Goal: Task Accomplishment & Management: Manage account settings

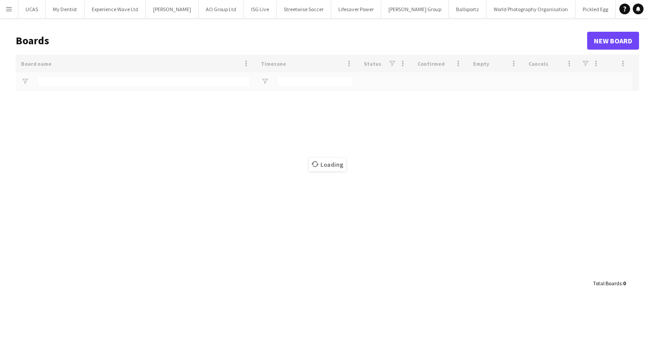
type input "******"
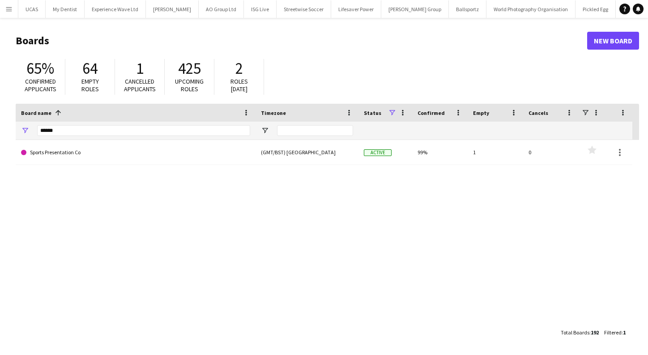
click at [10, 7] on app-icon "Menu" at bounding box center [8, 8] width 7 height 7
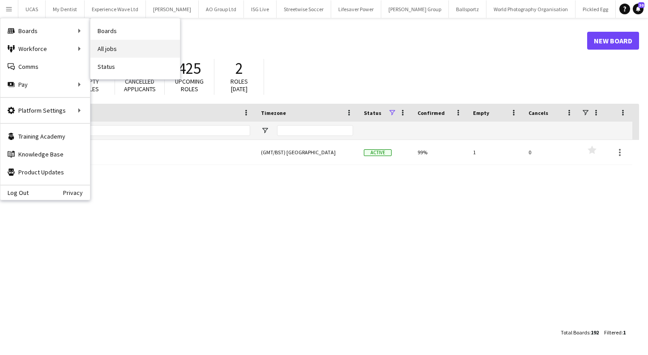
click at [115, 44] on link "All jobs" at bounding box center [134, 49] width 89 height 18
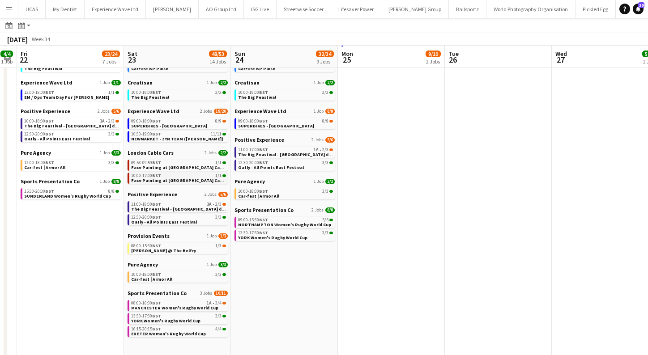
scroll to position [72, 0]
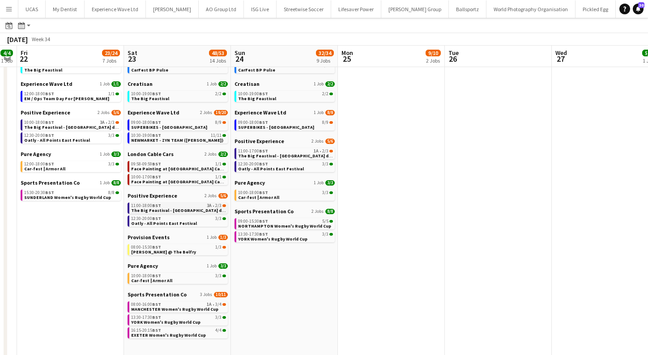
click at [169, 212] on span "The Big Feastival - Belvoir Farm drinks" at bounding box center [181, 211] width 101 height 6
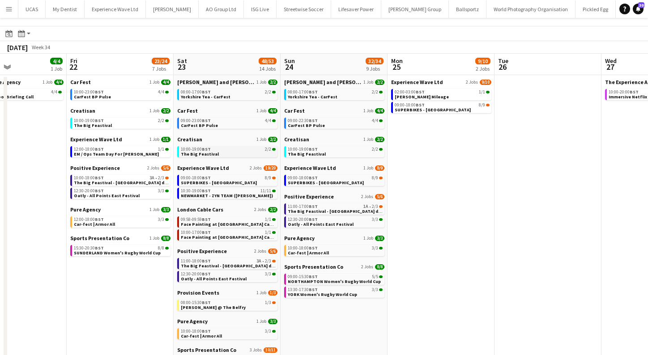
scroll to position [20, 0]
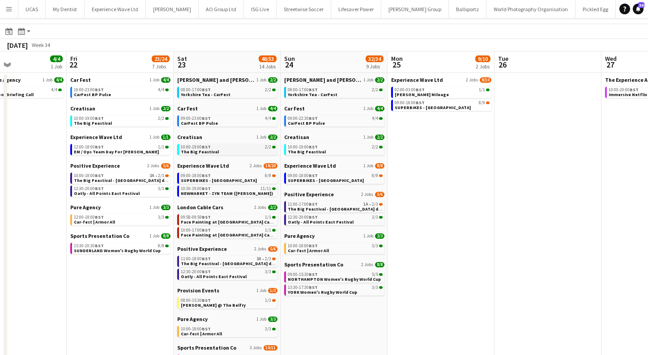
click at [218, 148] on div "10:00-19:00 BST 2/2" at bounding box center [228, 147] width 95 height 4
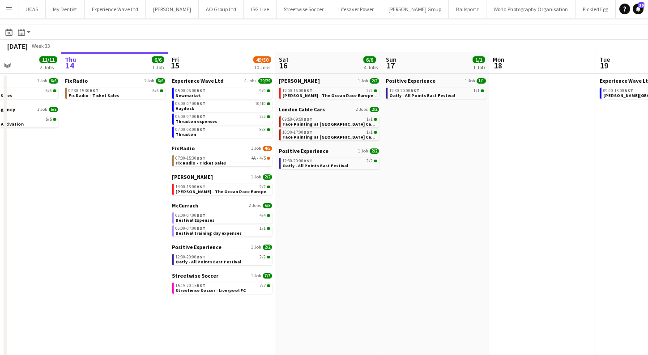
scroll to position [0, 263]
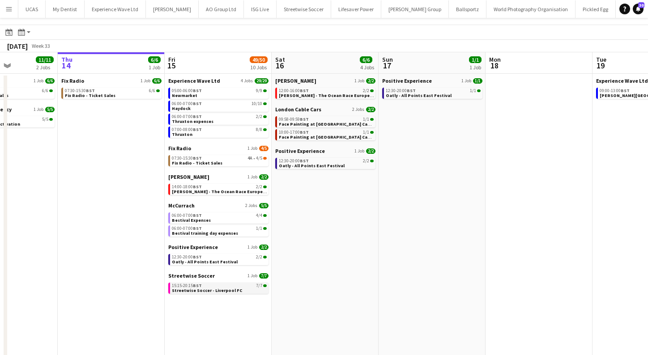
click at [197, 289] on span "Streetwise Soccer - Liverpool FC" at bounding box center [207, 291] width 70 height 6
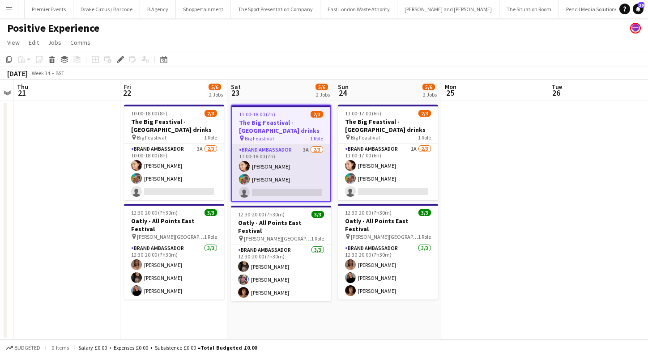
click at [280, 174] on app-card-role "Brand Ambassador 3A 2/3 11:00-18:00 (7h) Natasha Curtis Owen Prince single-neut…" at bounding box center [281, 173] width 98 height 56
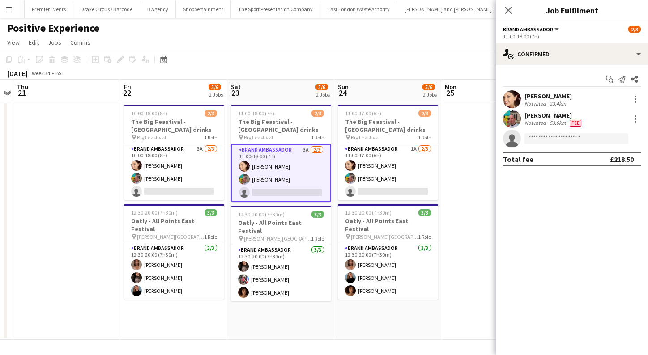
click at [514, 92] on app-user-avatar at bounding box center [512, 99] width 18 height 18
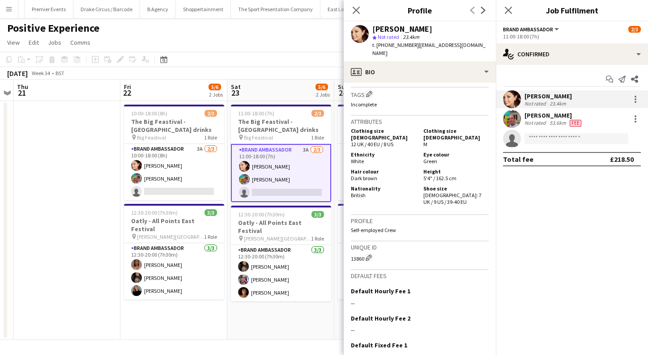
scroll to position [464, 0]
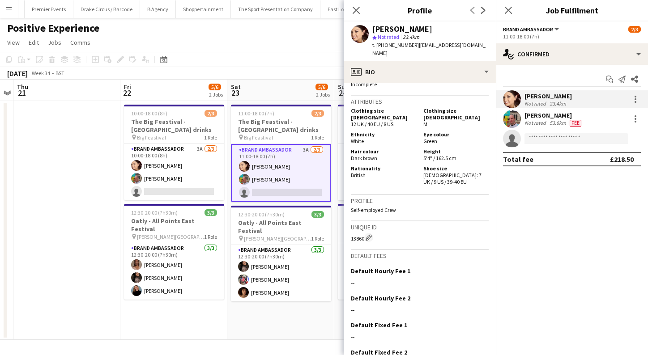
click at [519, 119] on app-user-avatar at bounding box center [512, 119] width 18 height 18
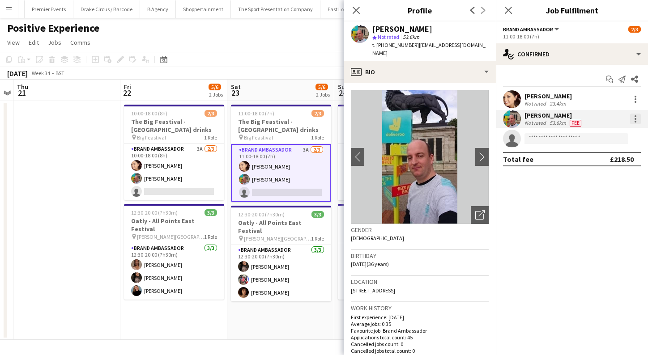
click at [631, 115] on div at bounding box center [635, 119] width 11 height 11
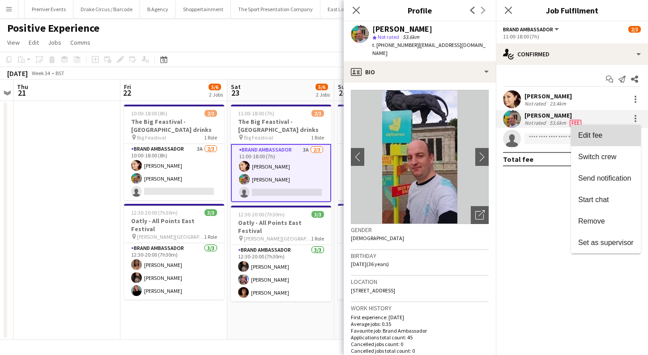
click at [603, 131] on button "Edit fee" at bounding box center [606, 135] width 70 height 21
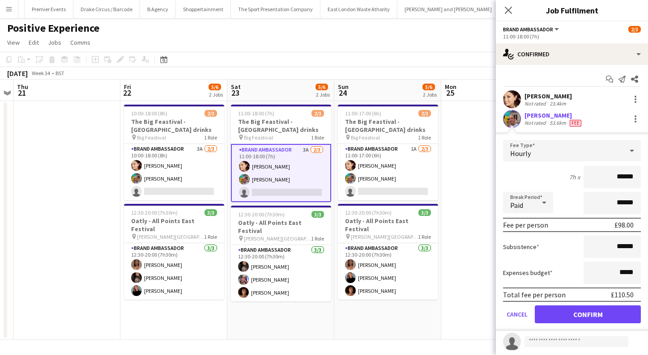
click at [281, 159] on app-card-role "Brand Ambassador 3A 2/3 11:00-18:00 (7h) Natasha Curtis Owen Prince single-neut…" at bounding box center [281, 173] width 100 height 58
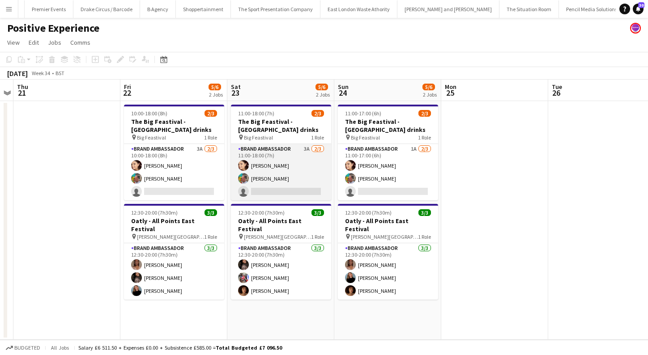
click at [287, 157] on app-card-role "Brand Ambassador 3A 2/3 11:00-18:00 (7h) Natasha Curtis Owen Prince single-neut…" at bounding box center [281, 172] width 100 height 56
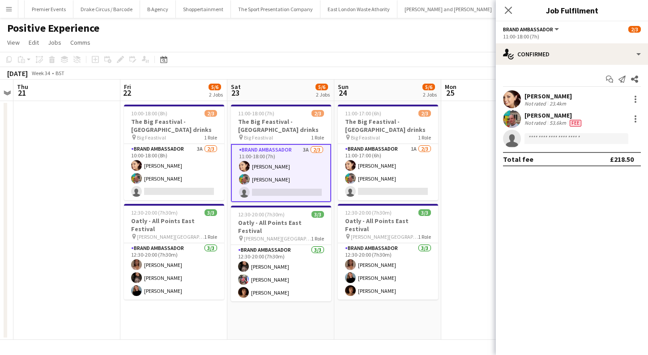
click at [514, 93] on app-user-avatar at bounding box center [512, 99] width 18 height 18
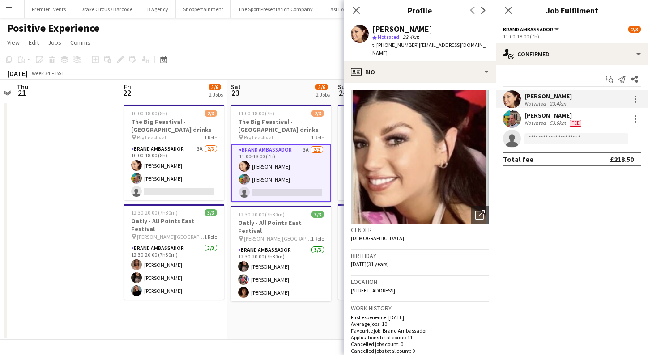
click at [630, 94] on div "Natasha Curtis Not rated 23.4km" at bounding box center [572, 99] width 152 height 18
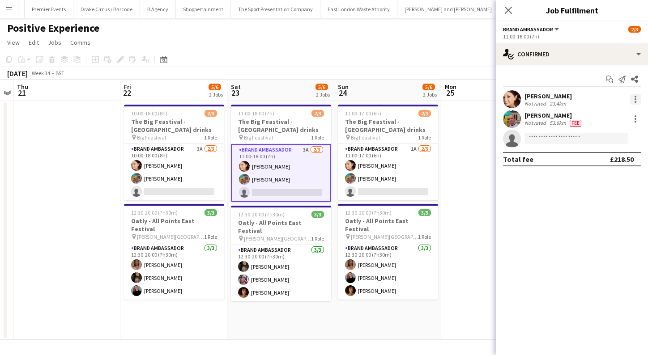
click at [634, 98] on div at bounding box center [635, 99] width 11 height 11
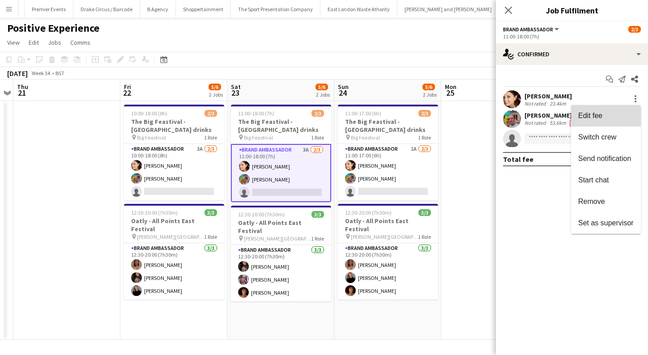
click at [592, 119] on span "Edit fee" at bounding box center [590, 116] width 24 height 8
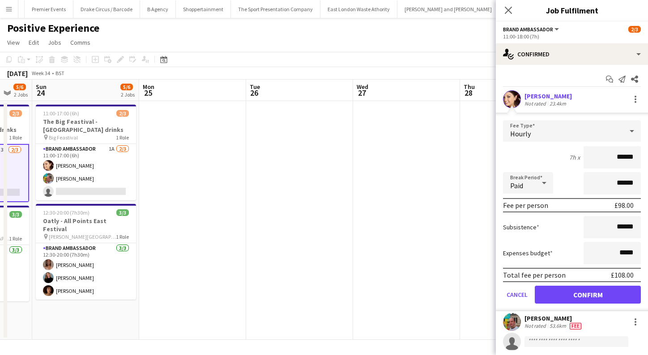
scroll to position [0, 263]
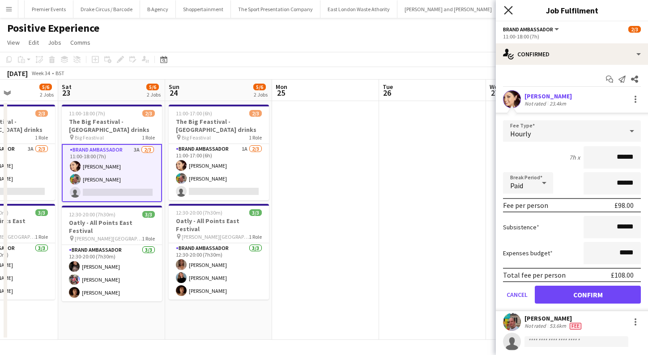
click at [505, 10] on icon "Close pop-in" at bounding box center [508, 10] width 8 height 8
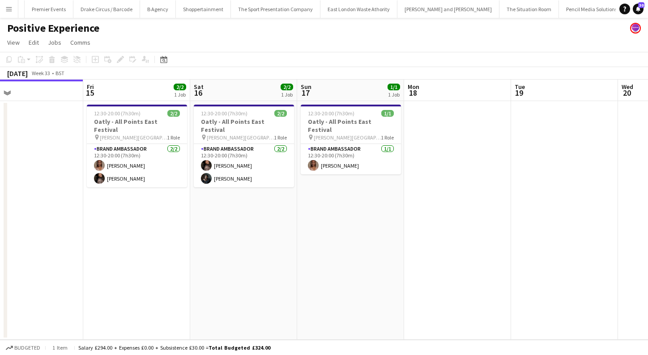
scroll to position [0, 187]
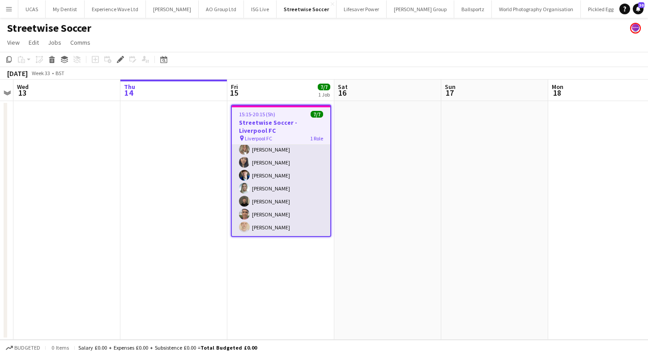
scroll to position [0, 307]
click at [263, 227] on app-card-role "Brand Ambassador 7/7 15:15-20:15 (5h) Ana Rigby Man Ying Cheng Connor Henry Hel…" at bounding box center [281, 182] width 98 height 108
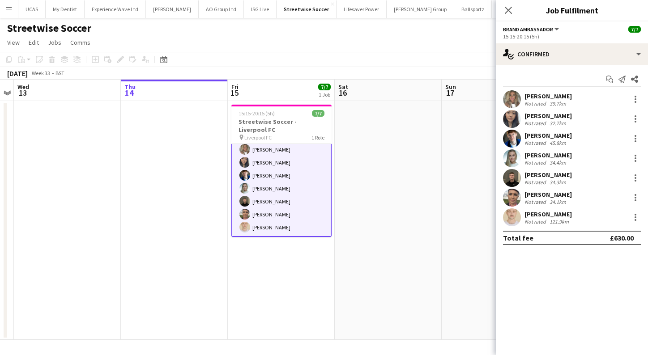
click at [516, 217] on app-user-avatar at bounding box center [512, 217] width 18 height 18
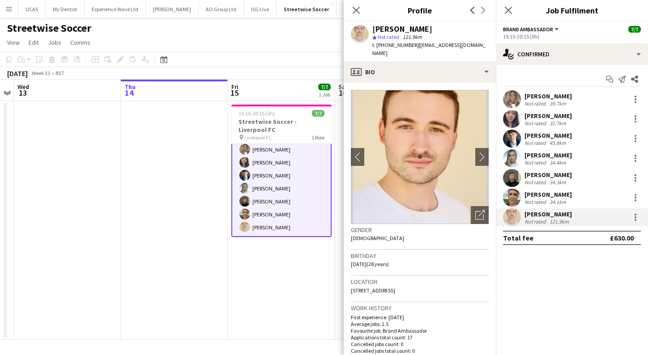
click at [510, 140] on app-user-avatar at bounding box center [512, 139] width 18 height 18
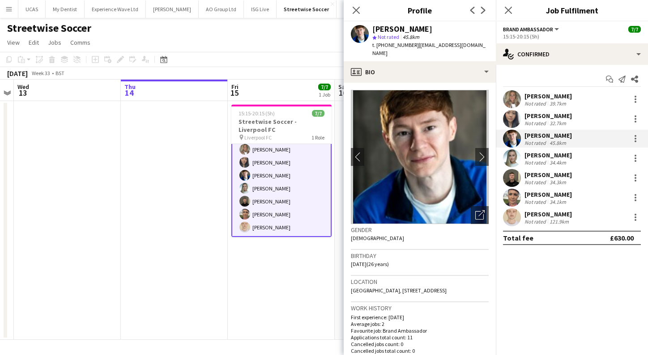
click at [506, 180] on app-user-avatar at bounding box center [512, 178] width 18 height 18
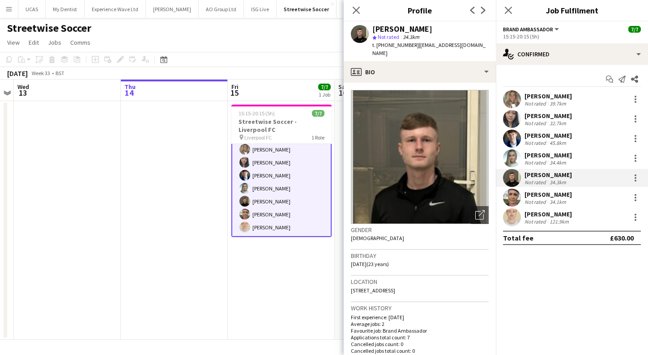
click at [513, 213] on app-user-avatar at bounding box center [512, 217] width 18 height 18
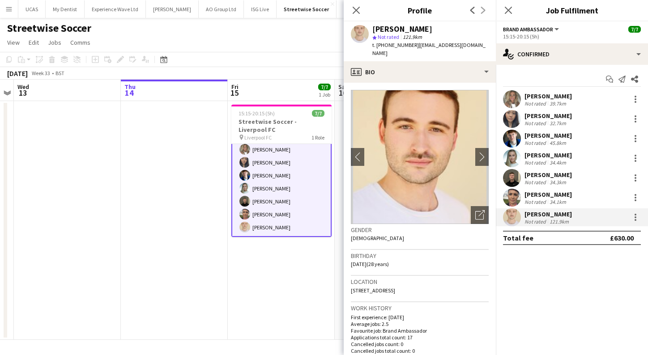
click at [514, 194] on app-user-avatar at bounding box center [512, 198] width 18 height 18
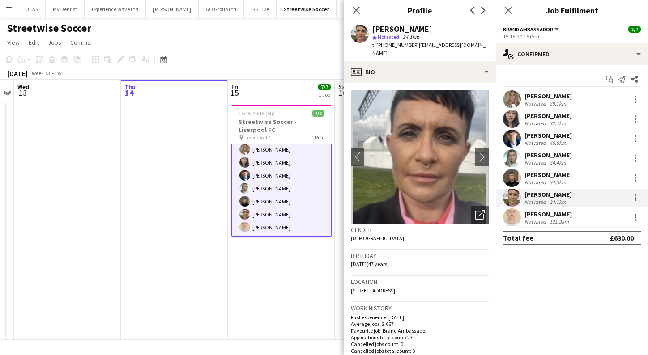
click at [505, 221] on app-user-avatar at bounding box center [512, 217] width 18 height 18
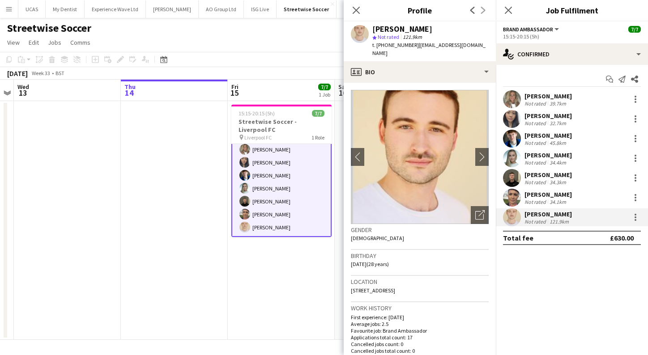
click at [513, 174] on app-user-avatar at bounding box center [512, 178] width 18 height 18
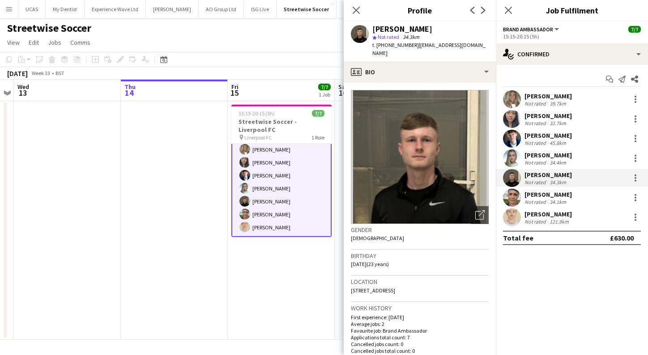
click at [512, 140] on app-user-avatar at bounding box center [512, 139] width 18 height 18
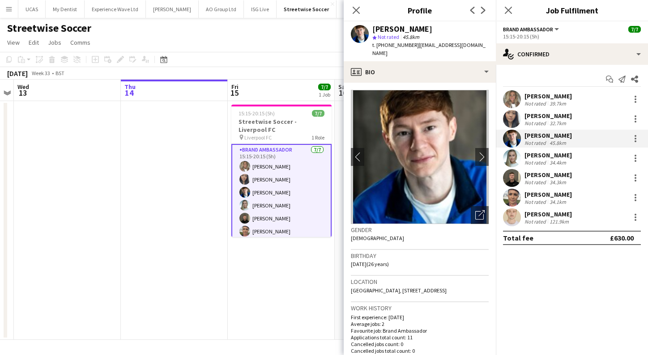
scroll to position [0, 0]
click at [631, 32] on span "7/7" at bounding box center [634, 29] width 13 height 7
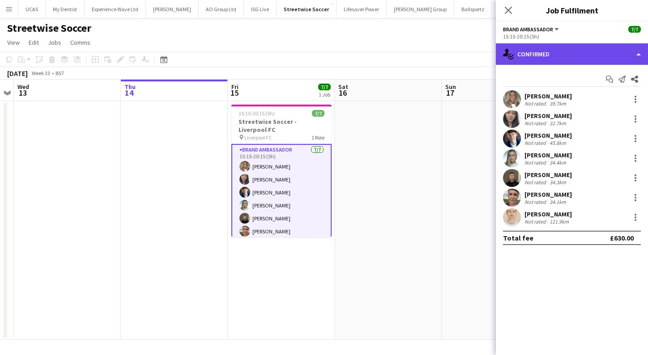
click at [636, 52] on div "single-neutral-actions-check-2 Confirmed" at bounding box center [572, 53] width 152 height 21
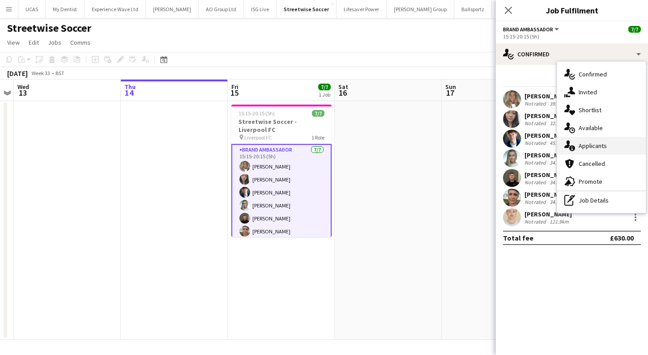
click at [591, 149] on div "single-neutral-actions-information Applicants" at bounding box center [601, 146] width 89 height 18
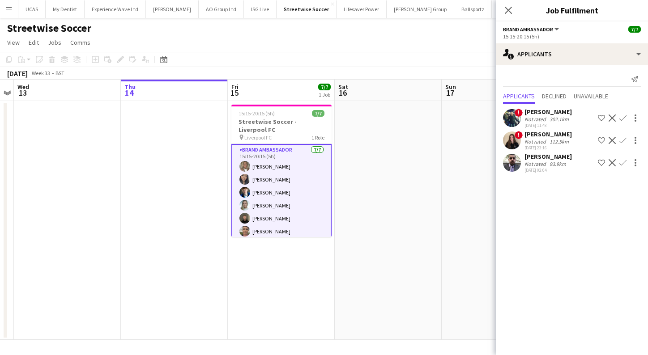
click at [507, 166] on app-user-avatar at bounding box center [512, 163] width 18 height 18
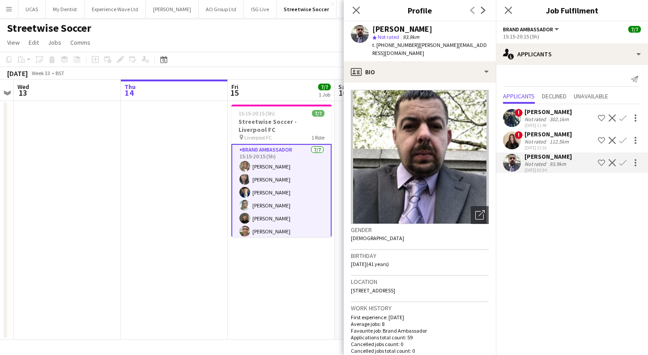
click at [515, 138] on app-user-avatar at bounding box center [512, 140] width 18 height 18
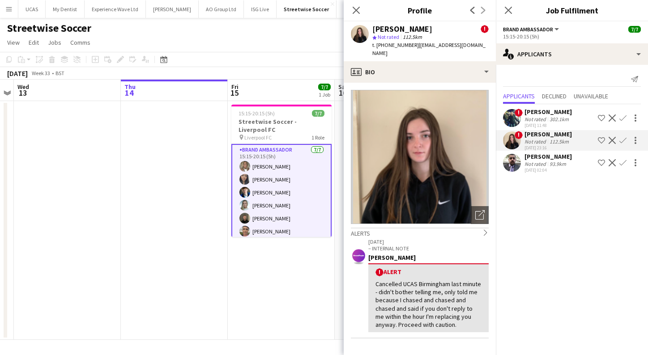
click at [509, 111] on app-user-avatar at bounding box center [512, 118] width 18 height 18
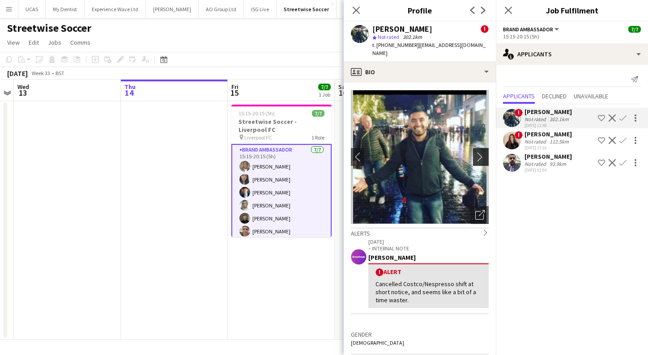
click at [481, 152] on app-icon "chevron-right" at bounding box center [482, 156] width 14 height 9
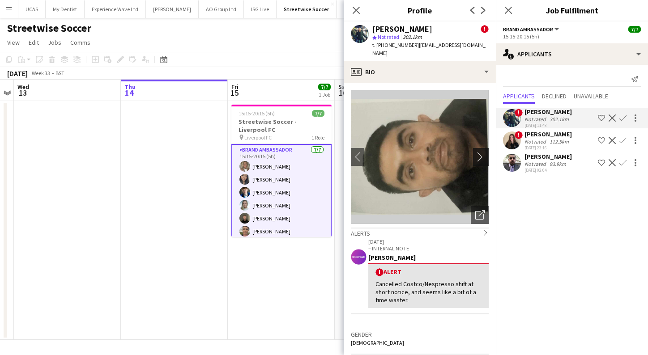
click at [481, 152] on app-icon "chevron-right" at bounding box center [482, 156] width 14 height 9
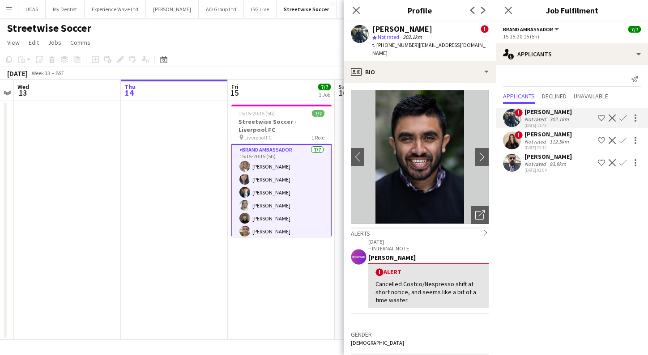
click at [513, 165] on app-user-avatar at bounding box center [512, 163] width 18 height 18
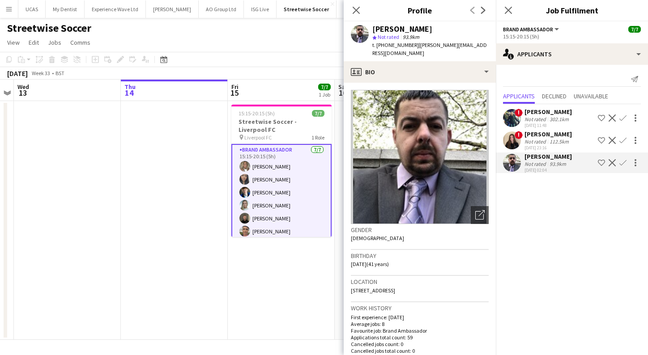
click at [514, 111] on app-user-avatar at bounding box center [512, 118] width 18 height 18
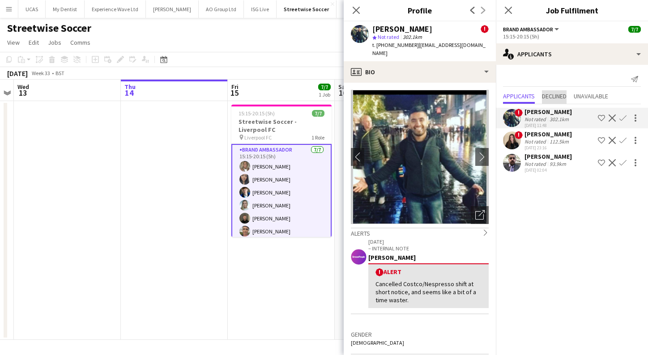
click at [550, 99] on span "Declined" at bounding box center [554, 96] width 25 height 6
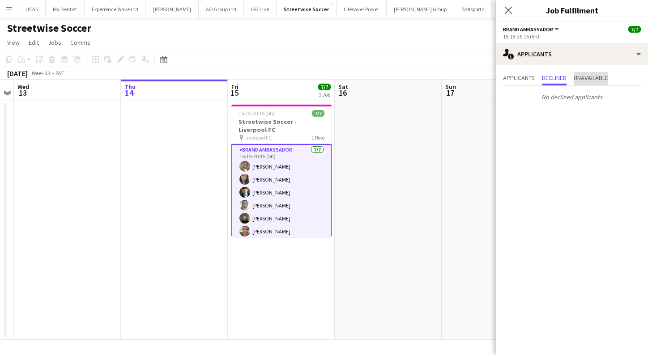
click at [602, 76] on span "Unavailable" at bounding box center [590, 78] width 34 height 6
click at [518, 82] on span "Applicants" at bounding box center [519, 78] width 32 height 13
